Goal: Download file/media

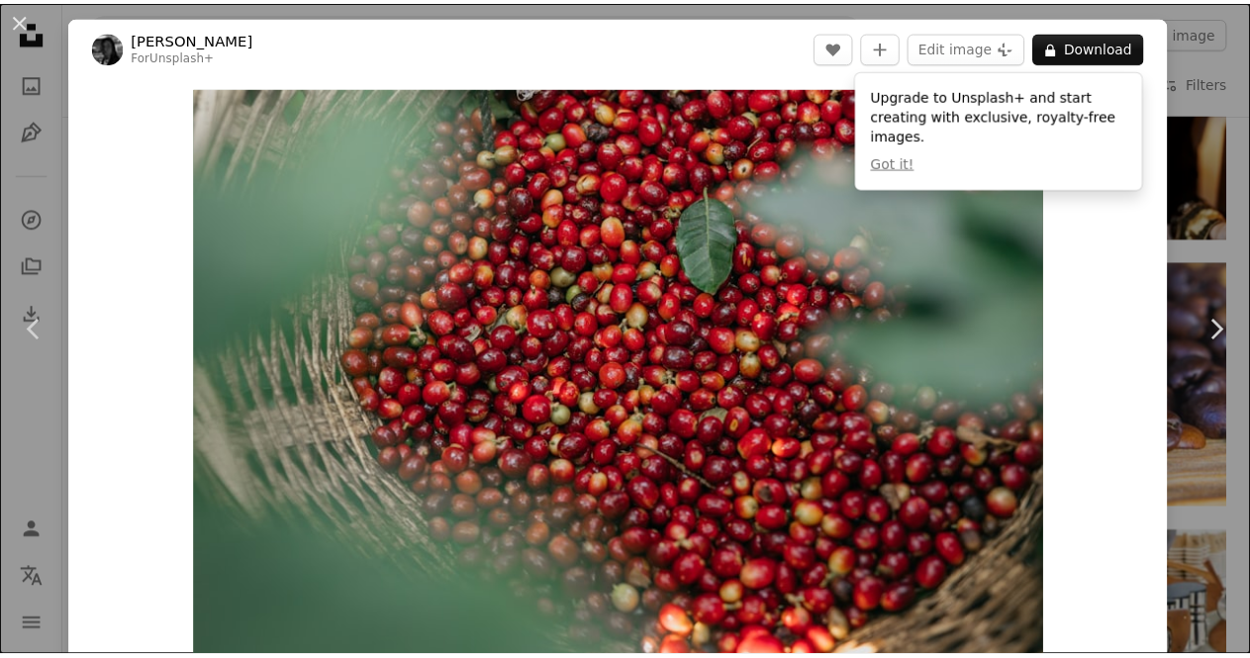
scroll to position [2962, 0]
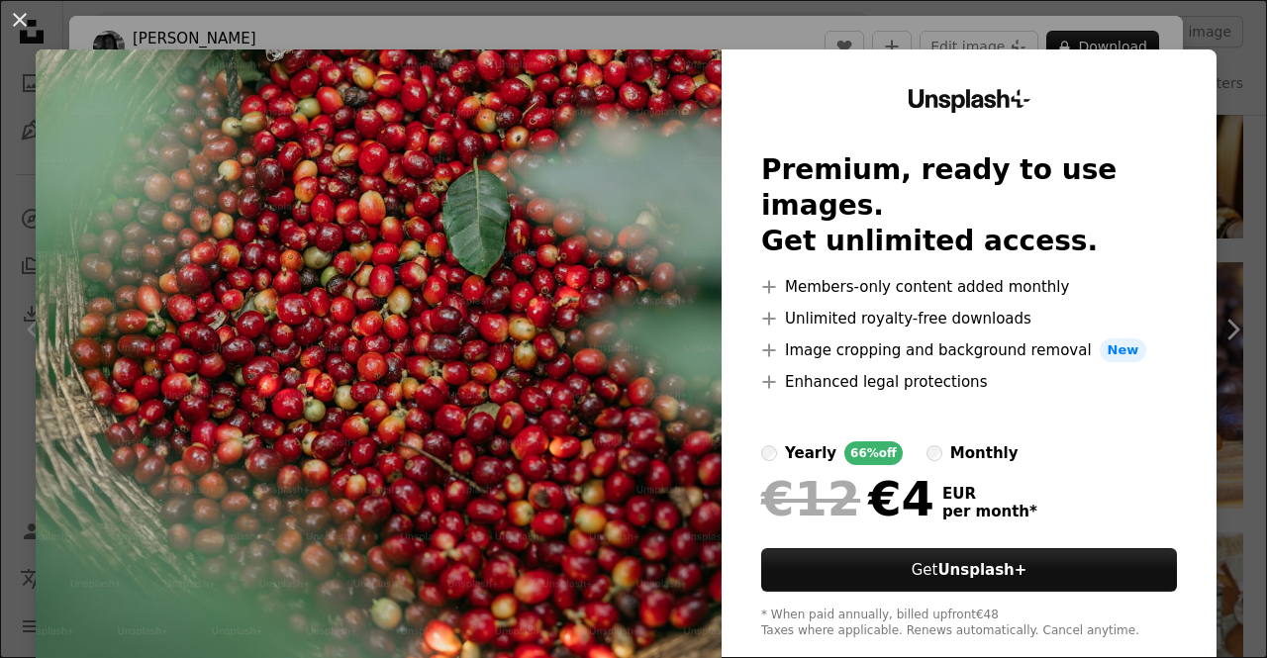
click at [1140, 38] on div "An X shape Unsplash+ Premium, ready to use images. Get unlimited access. A plus…" at bounding box center [633, 329] width 1267 height 658
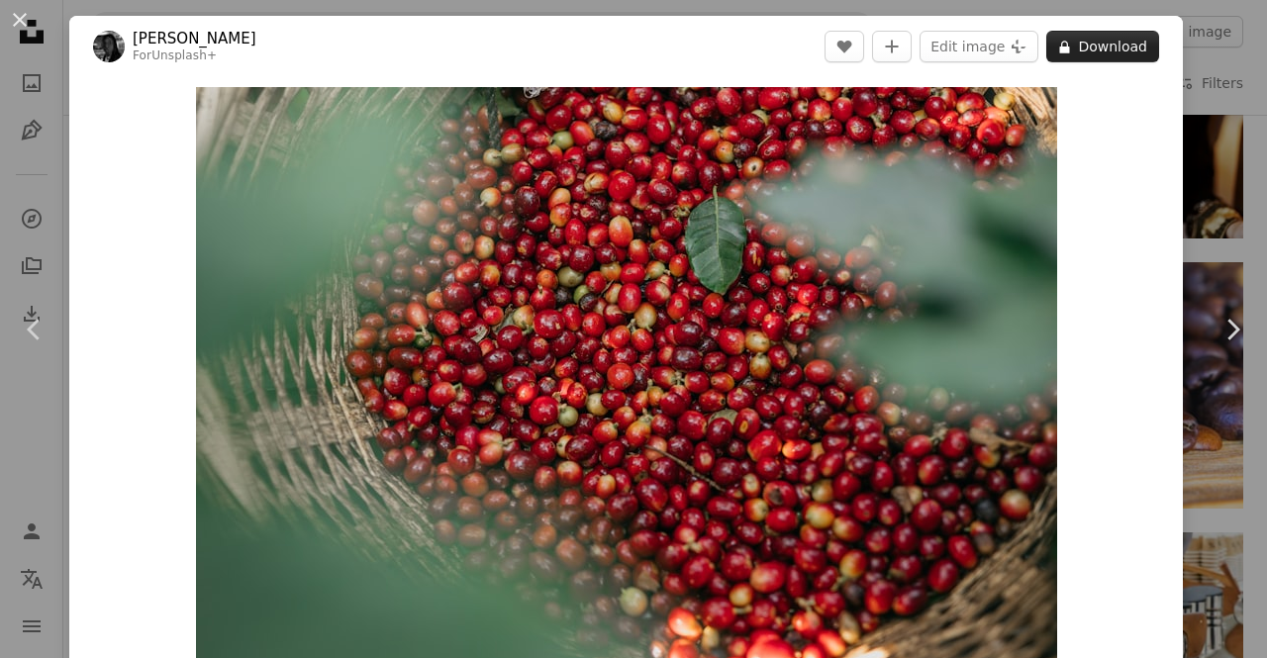
click at [1105, 51] on button "A lock Download" at bounding box center [1102, 47] width 113 height 32
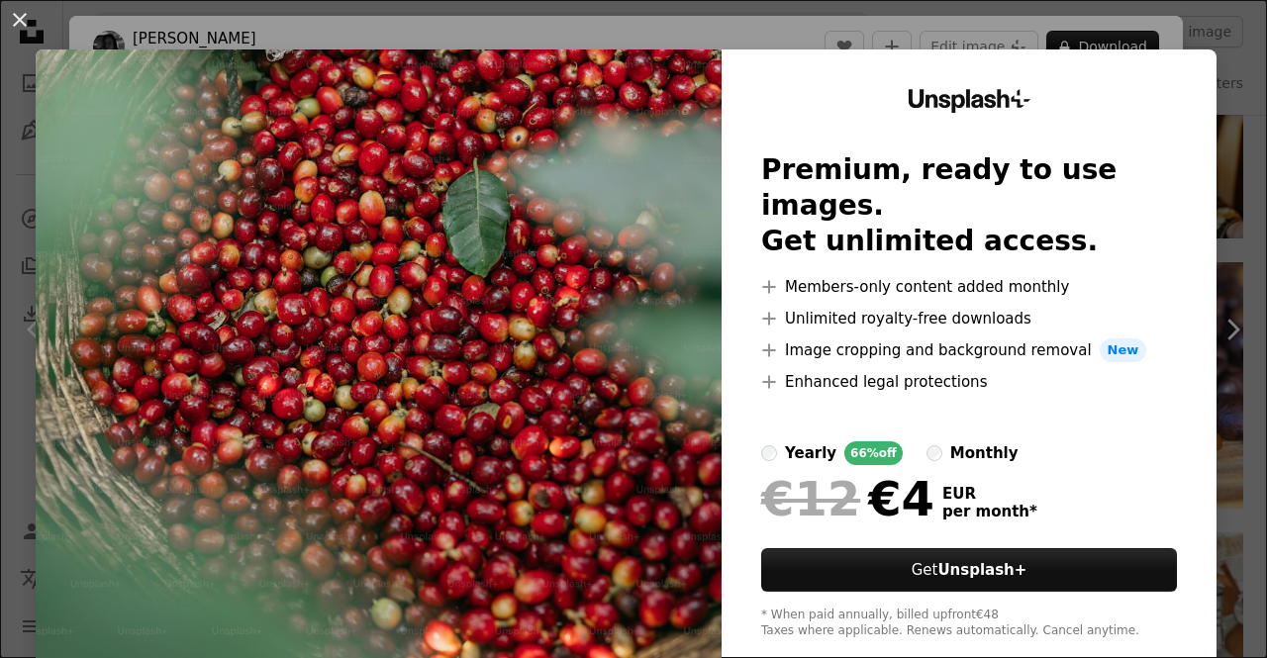
click at [1220, 208] on div "An X shape Unsplash+ Premium, ready to use images. Get unlimited access. A plus…" at bounding box center [633, 329] width 1267 height 658
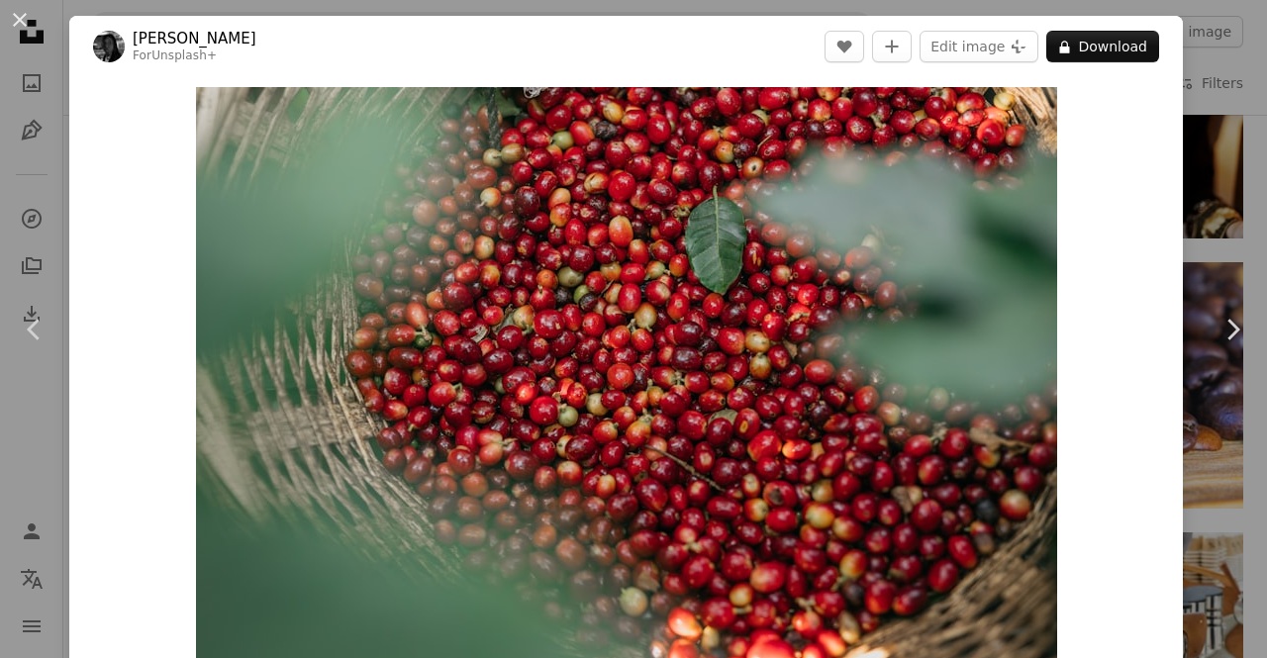
click at [1223, 194] on div "An X shape Chevron left Chevron right [PERSON_NAME] For Unsplash+ A heart A plu…" at bounding box center [633, 329] width 1267 height 658
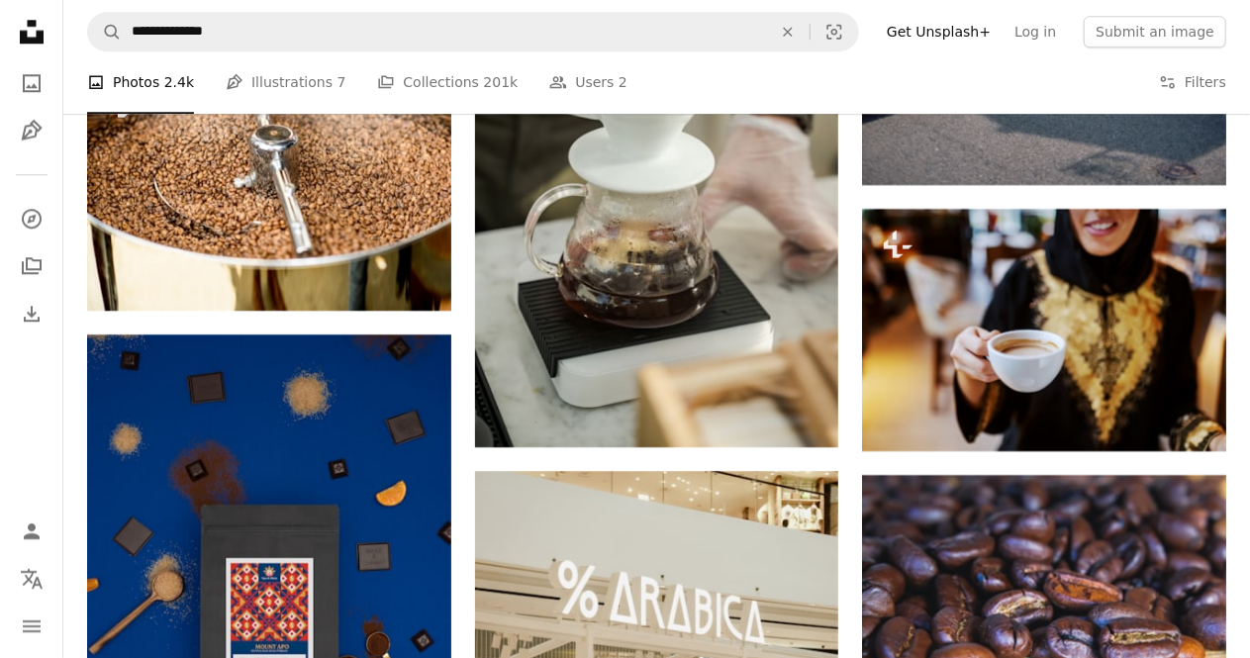
scroll to position [2722, 0]
